Goal: Information Seeking & Learning: Learn about a topic

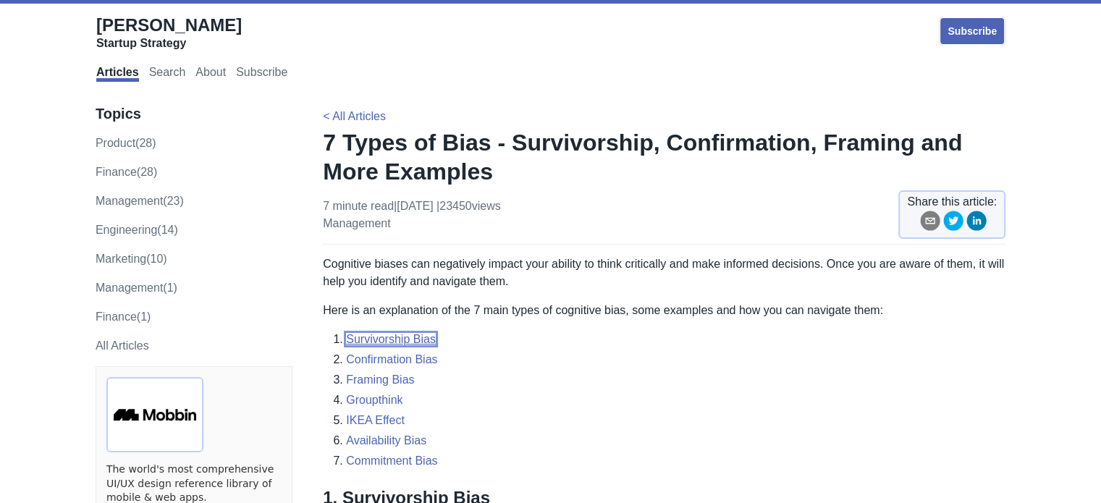
click at [394, 339] on link "Survivorship Bias" at bounding box center [391, 339] width 90 height 12
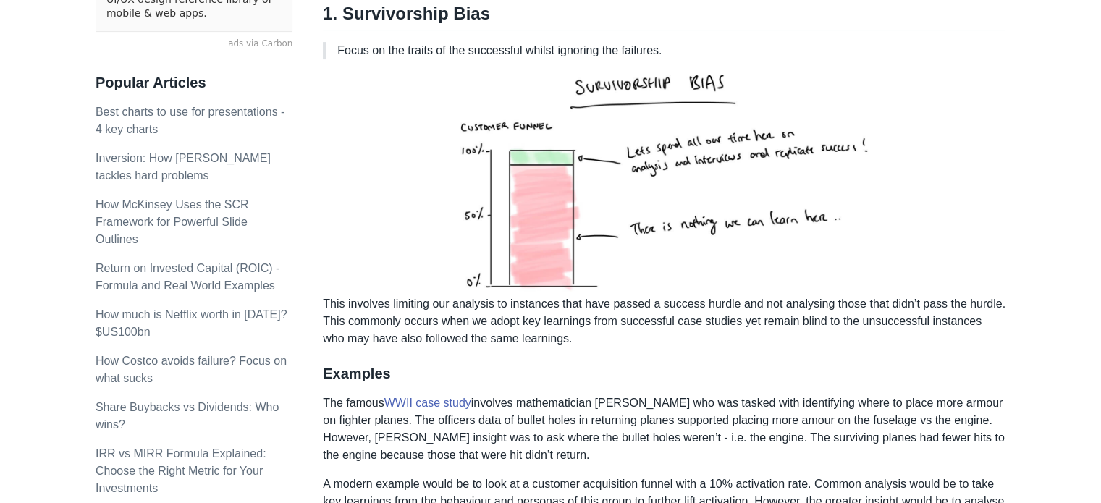
scroll to position [449, 0]
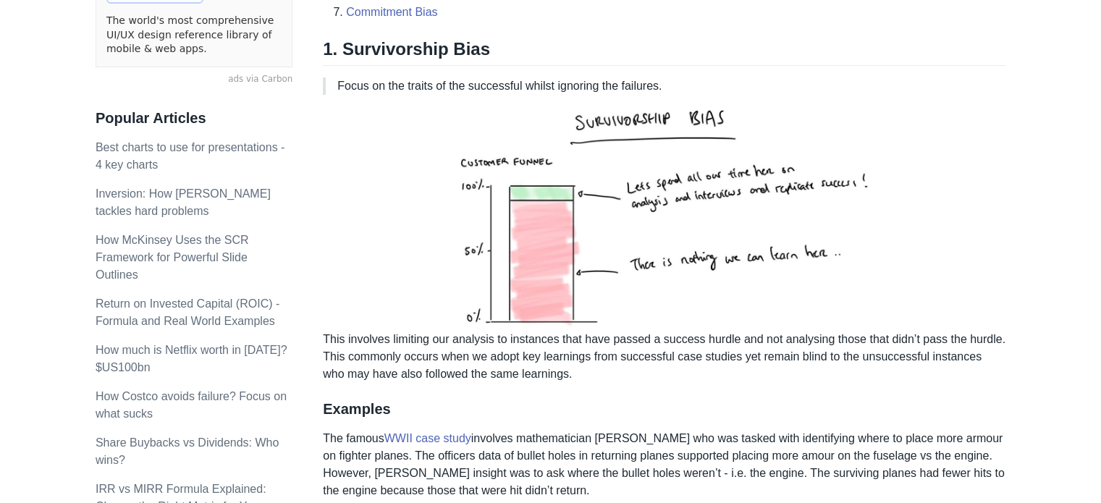
drag, startPoint x: 669, startPoint y: 93, endPoint x: 335, endPoint y: 81, distance: 334.0
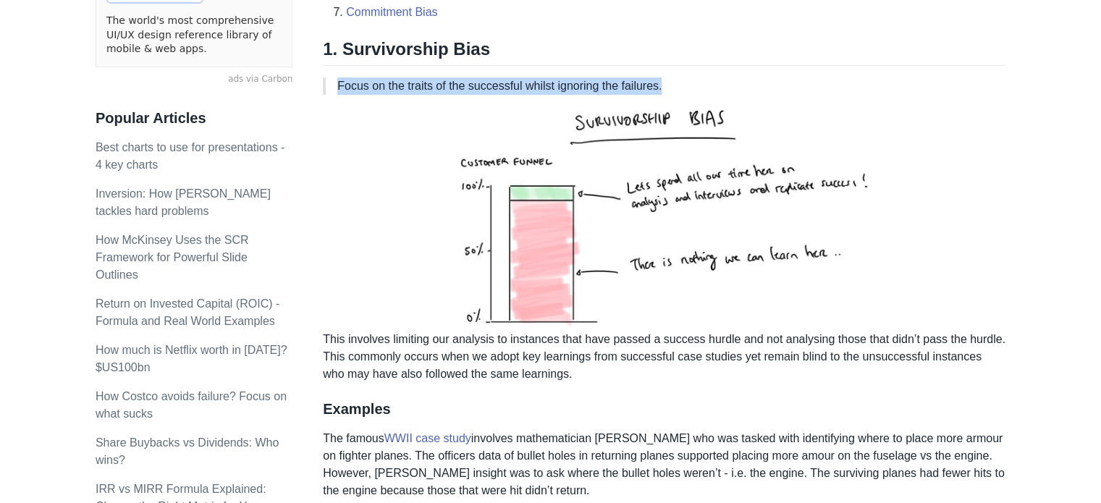
drag, startPoint x: 335, startPoint y: 81, endPoint x: 659, endPoint y: 87, distance: 323.7
click at [659, 87] on blockquote "Focus on the traits of the successful whilst ignoring the failures." at bounding box center [664, 85] width 683 height 17
click at [649, 93] on div at bounding box center [649, 93] width 0 height 0
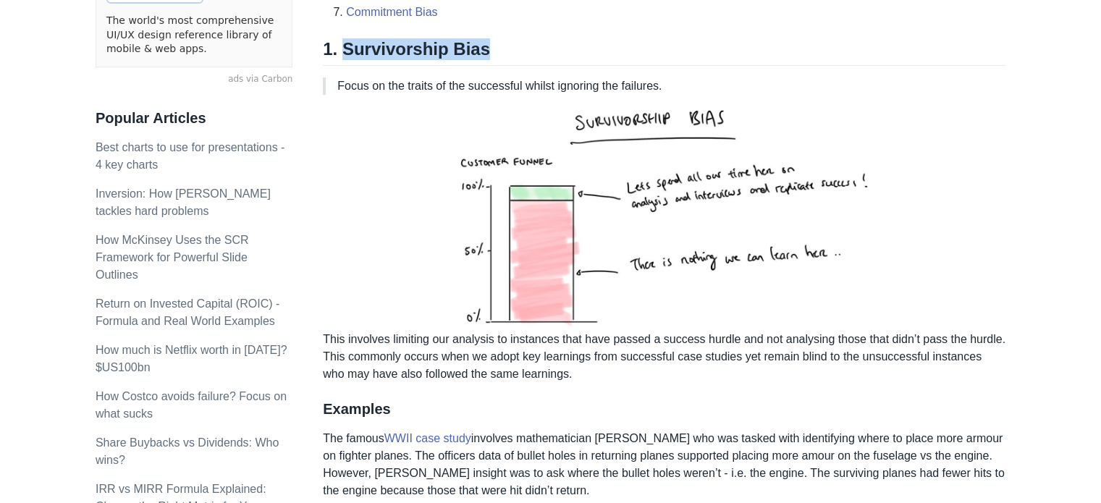
drag, startPoint x: 340, startPoint y: 51, endPoint x: 501, endPoint y: 49, distance: 161.5
click at [501, 49] on h2 "1. Survivorship Bias" at bounding box center [664, 52] width 683 height 28
click at [492, 60] on div at bounding box center [492, 60] width 0 height 0
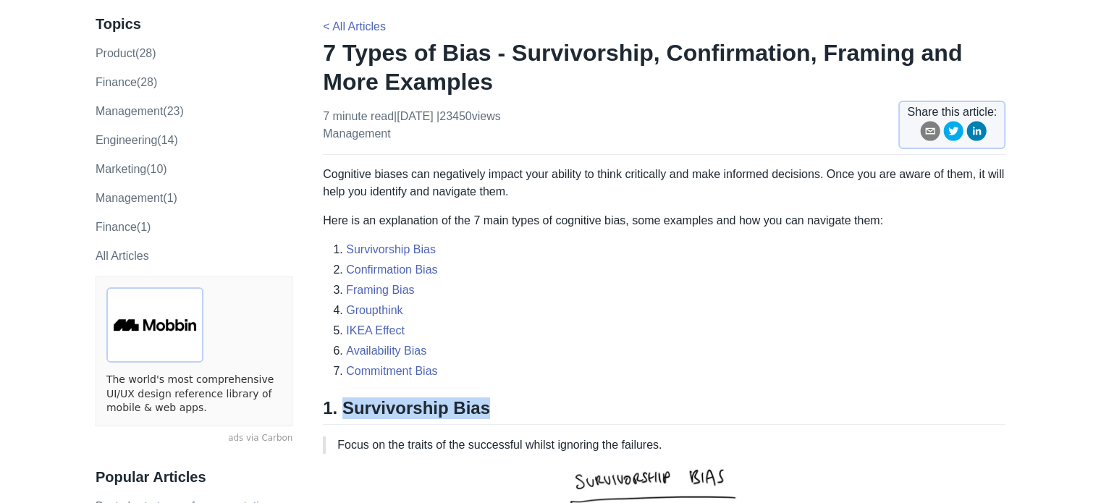
scroll to position [0, 0]
